Goal: Task Accomplishment & Management: Use online tool/utility

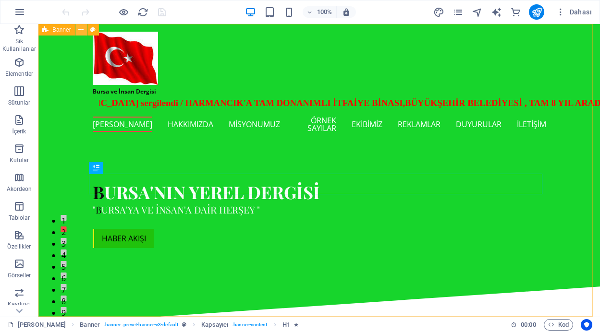
click at [80, 29] on icon at bounding box center [80, 30] width 5 height 10
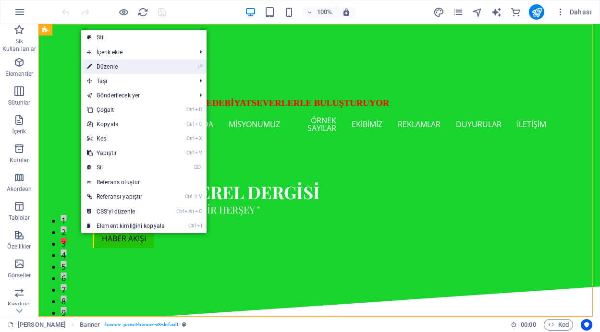
click at [100, 65] on link "⏎ Düzenle" at bounding box center [125, 67] width 89 height 14
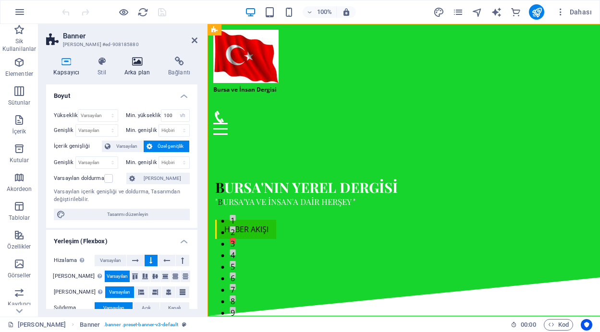
click at [137, 62] on icon at bounding box center [137, 62] width 40 height 10
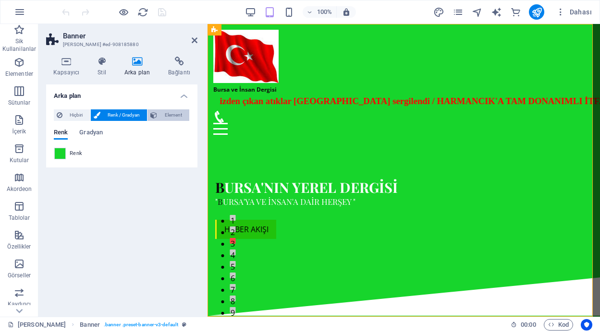
click at [171, 114] on span "Element" at bounding box center [173, 115] width 26 height 12
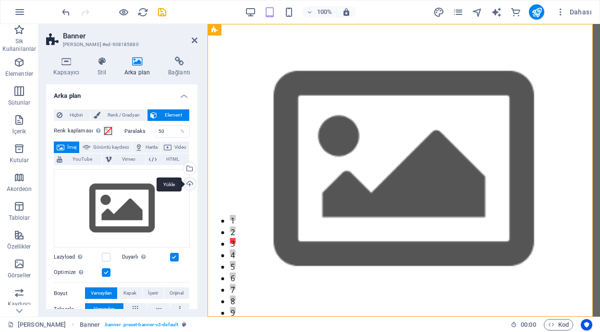
click at [187, 185] on div "Yükle" at bounding box center [189, 185] width 14 height 14
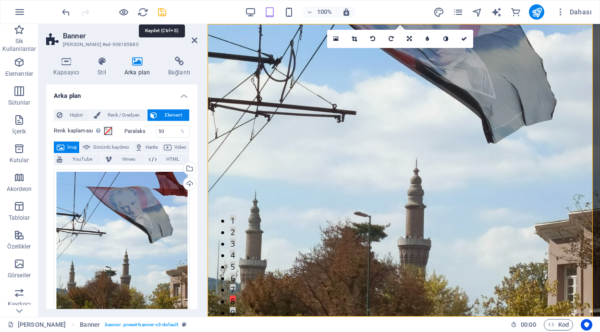
click at [162, 9] on icon "save" at bounding box center [162, 12] width 11 height 11
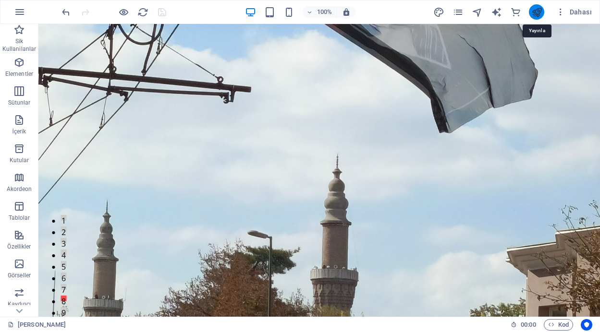
click at [538, 13] on icon "publish" at bounding box center [536, 12] width 11 height 11
